Goal: Task Accomplishment & Management: Use online tool/utility

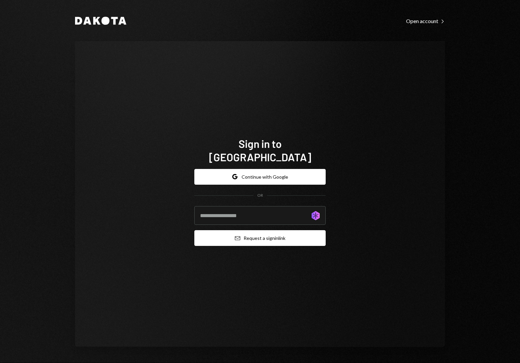
type input "**********"
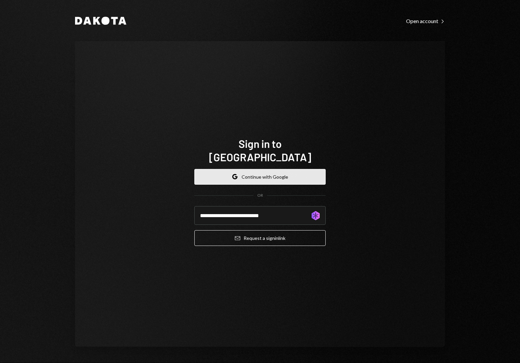
click at [273, 169] on button "Google Continue with Google" at bounding box center [259, 177] width 131 height 16
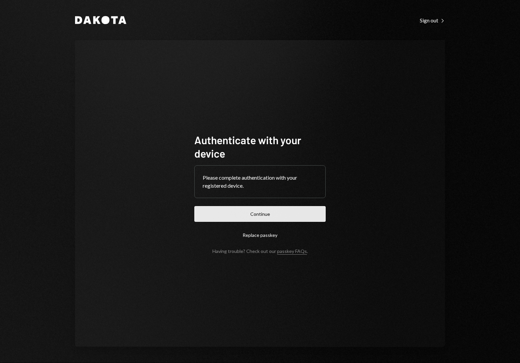
click at [321, 218] on button "Continue" at bounding box center [259, 214] width 131 height 16
